Goal: Navigation & Orientation: Find specific page/section

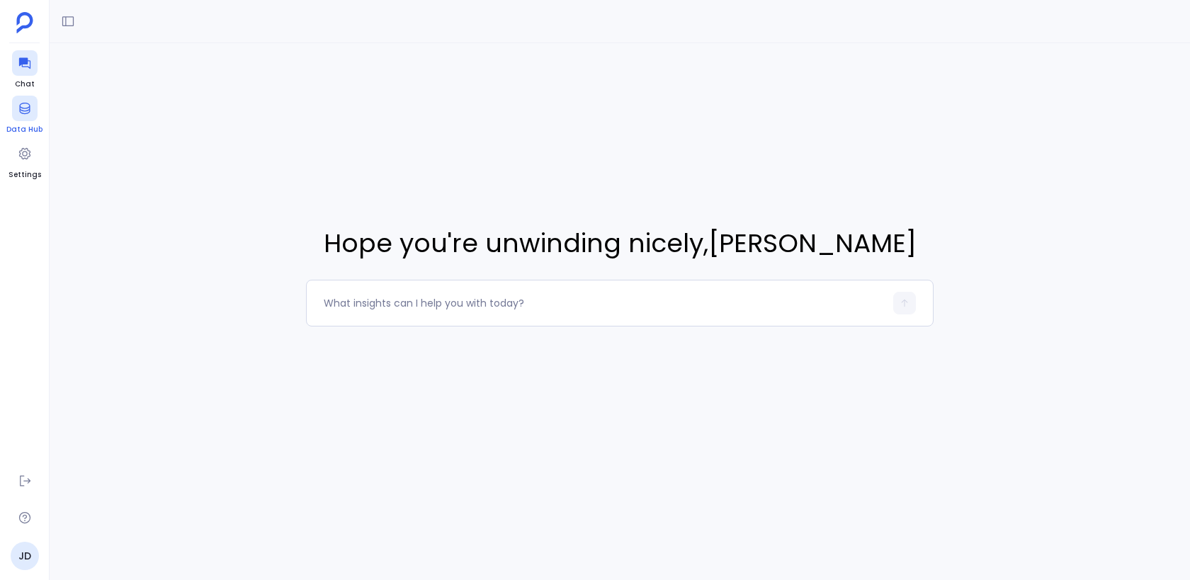
click at [26, 123] on link "Data Hub" at bounding box center [24, 116] width 36 height 40
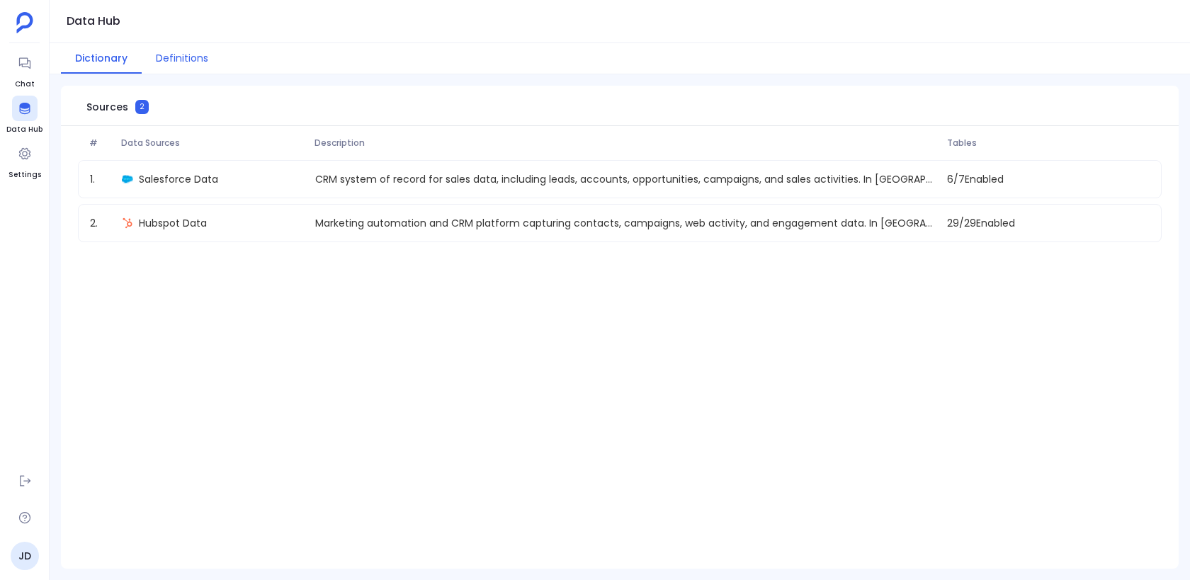
click at [184, 57] on button "Definitions" at bounding box center [182, 58] width 81 height 30
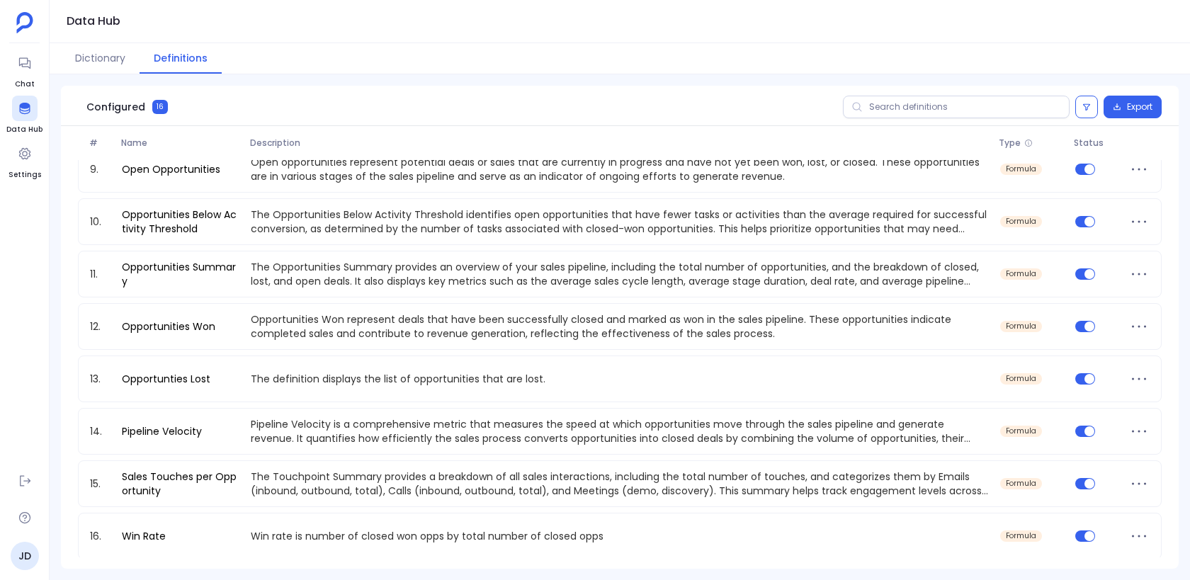
scroll to position [417, 0]
click at [106, 57] on button "Dictionary" at bounding box center [100, 58] width 79 height 30
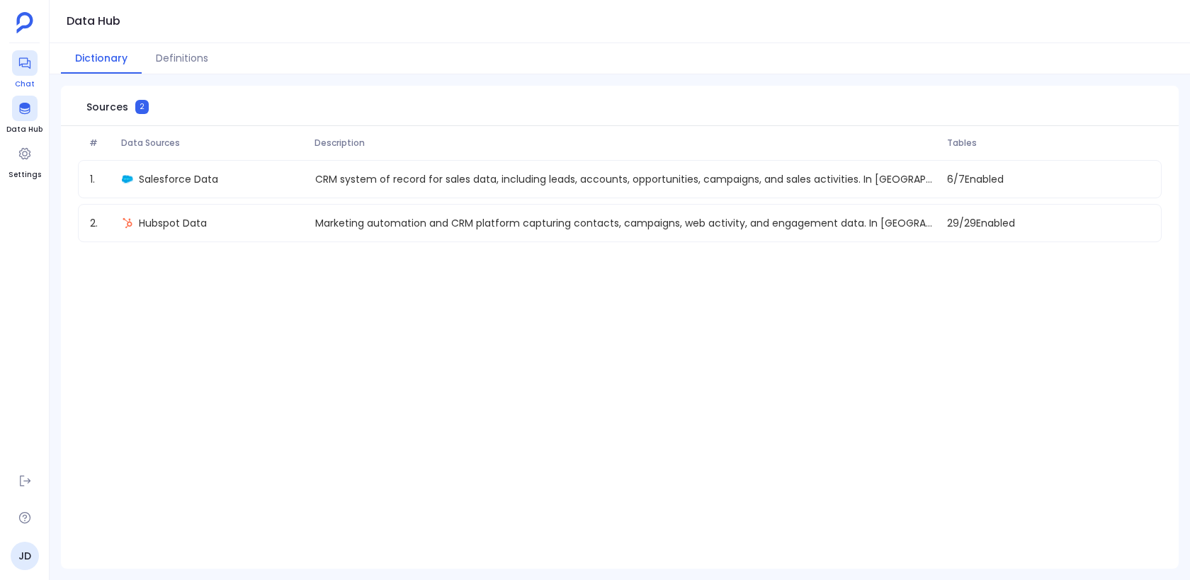
click at [23, 56] on icon at bounding box center [25, 63] width 14 height 14
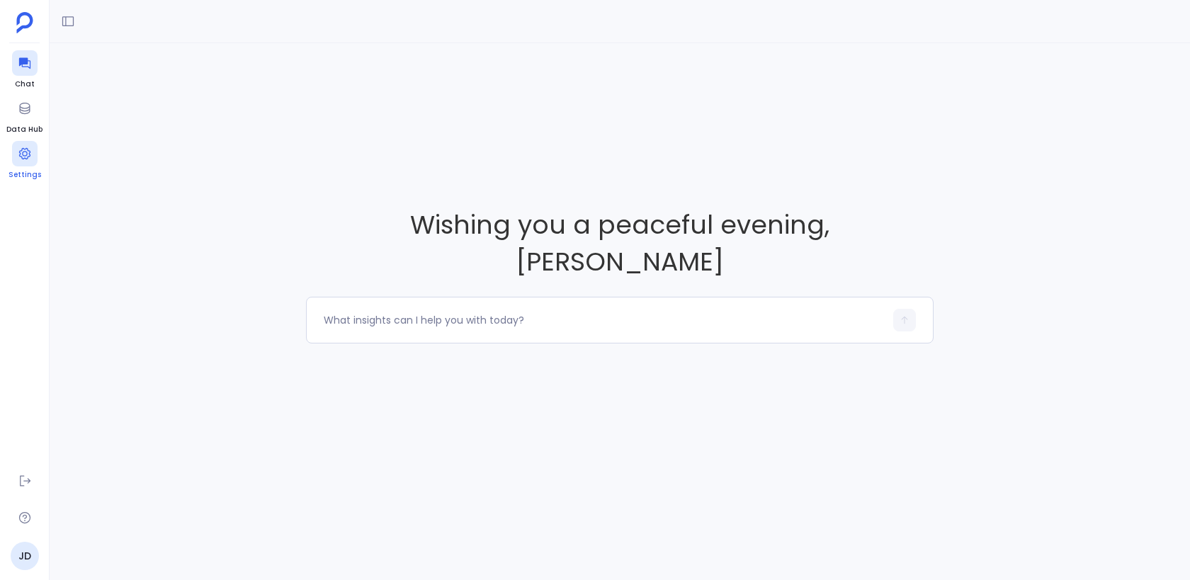
click at [26, 158] on icon at bounding box center [23, 153] width 11 height 11
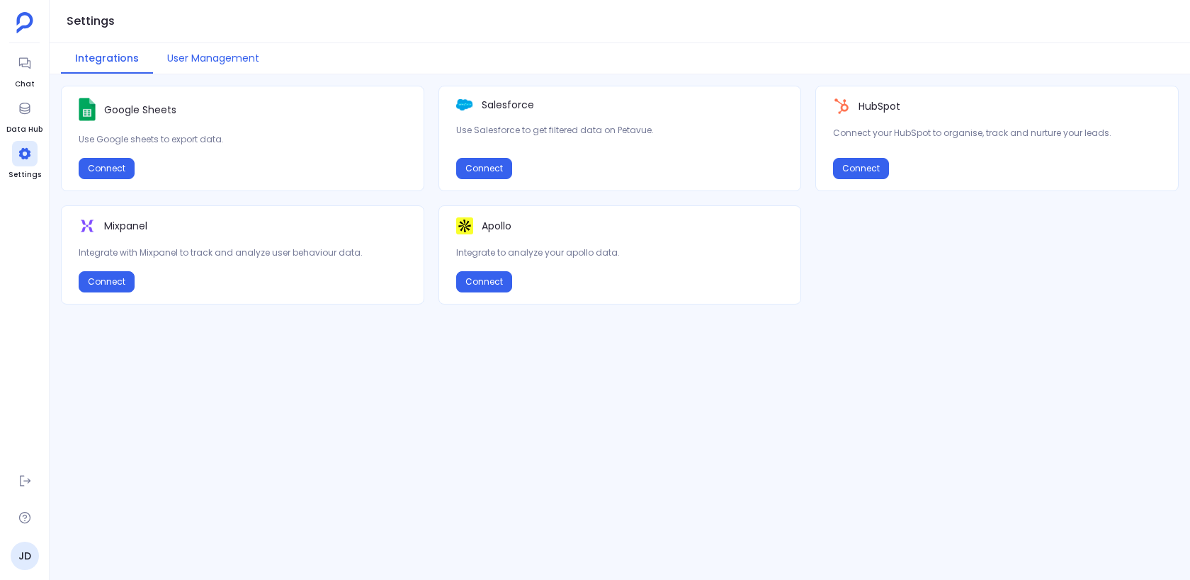
click at [202, 60] on button "User Management" at bounding box center [213, 58] width 120 height 30
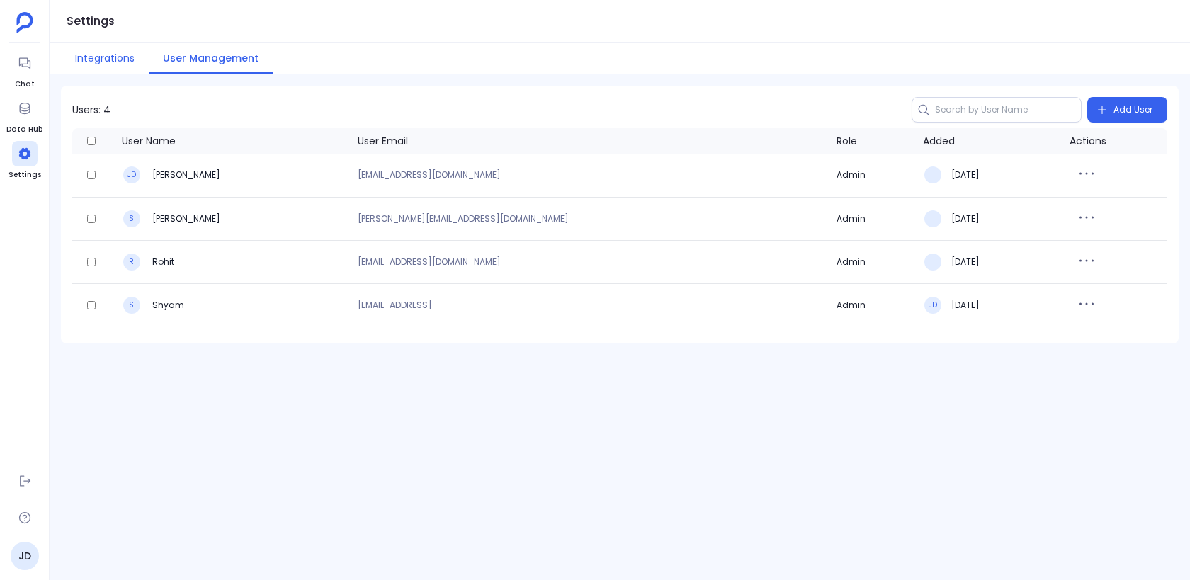
click at [122, 55] on button "Integrations" at bounding box center [105, 58] width 88 height 30
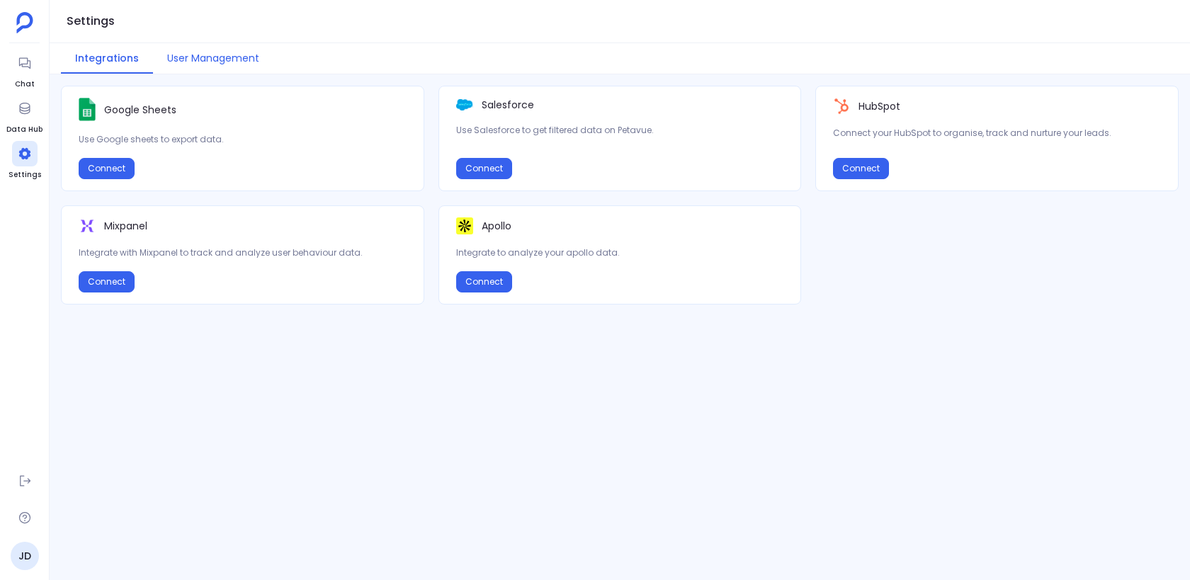
click at [181, 55] on button "User Management" at bounding box center [213, 58] width 120 height 30
